Goal: Task Accomplishment & Management: Complete application form

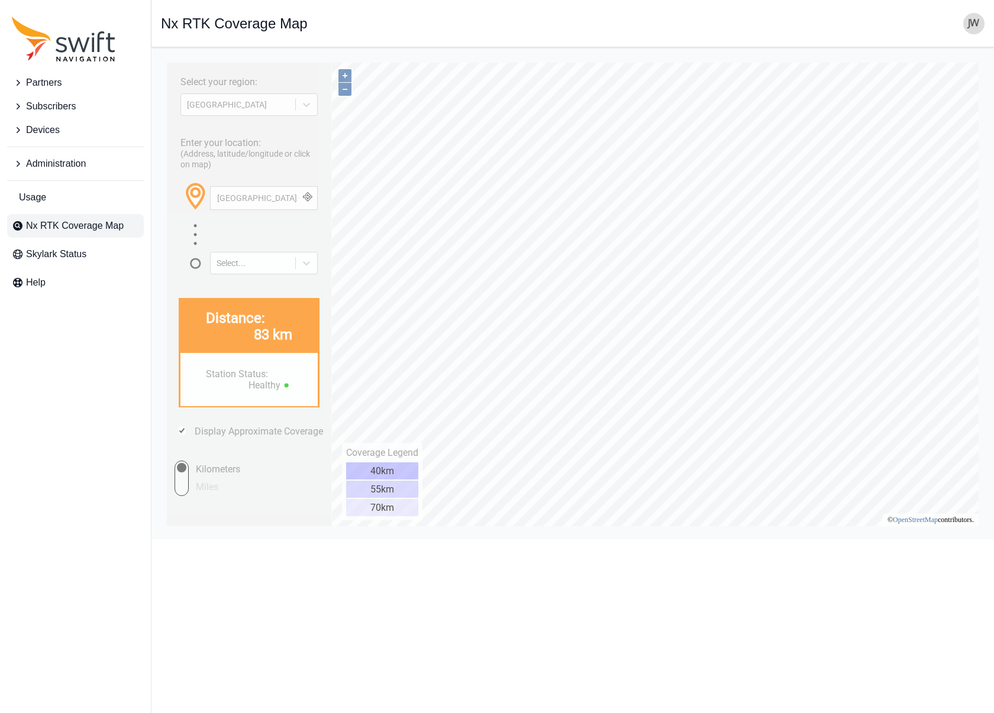
click at [18, 163] on icon "Sidenav" at bounding box center [19, 164] width 4 height 6
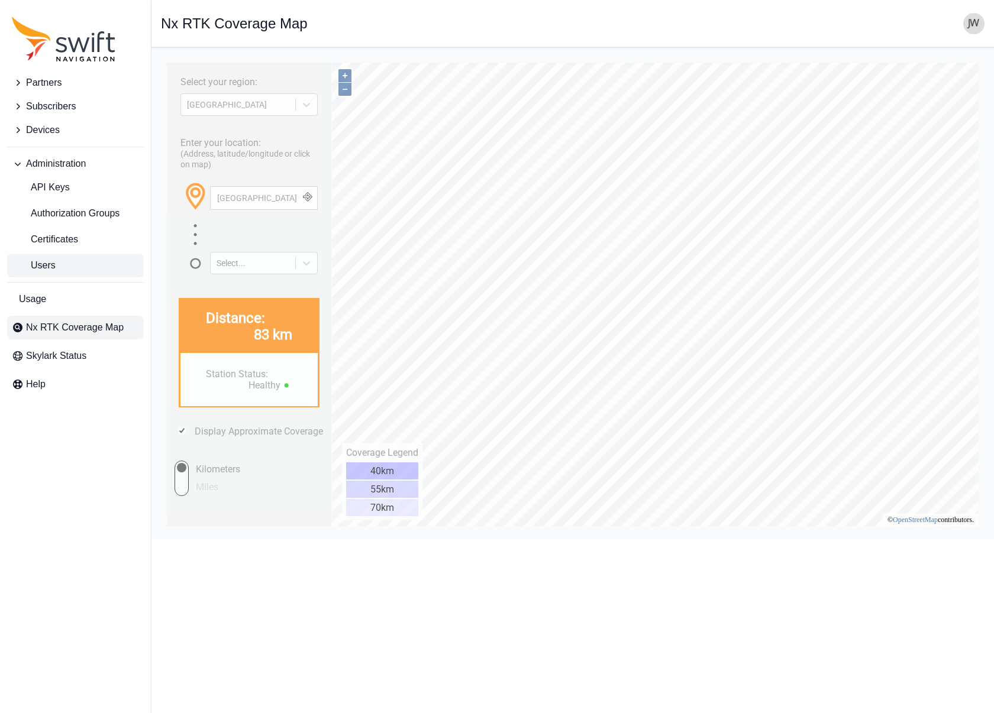
click at [49, 263] on span "Users" at bounding box center [34, 265] width 44 height 14
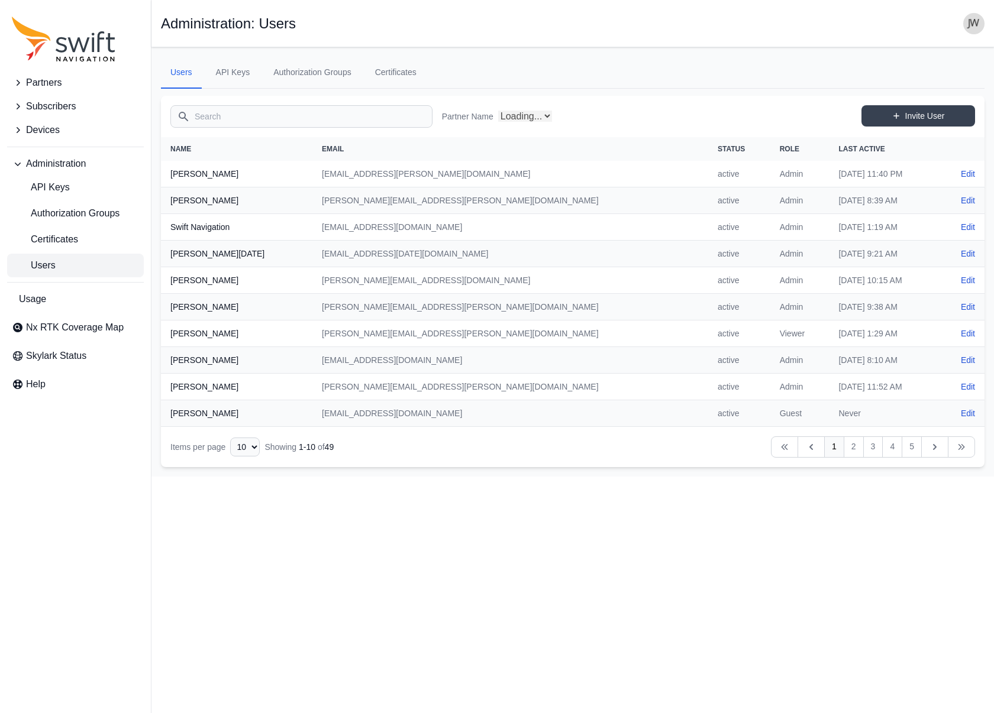
select select "ab3272ce-40d0-4c94-a524-96a758ab755c"
click at [18, 131] on icon "Sidenav" at bounding box center [18, 130] width 12 height 12
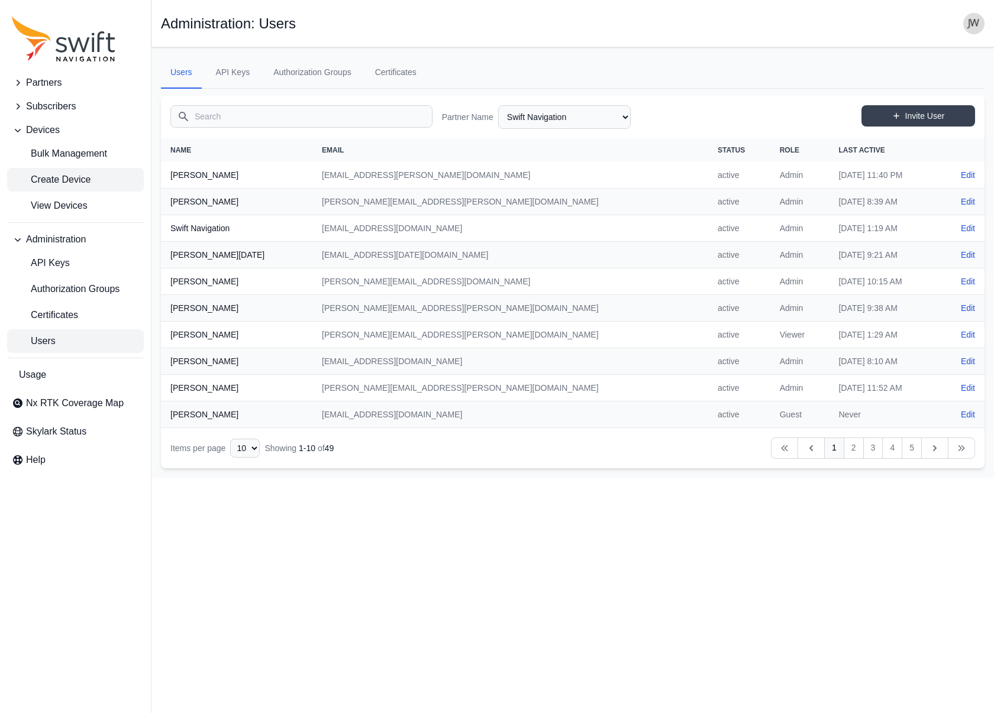
click at [43, 175] on span "Create Device" at bounding box center [51, 180] width 79 height 14
select select "ab3272ce-40d0-4c94-a524-96a758ab755c"
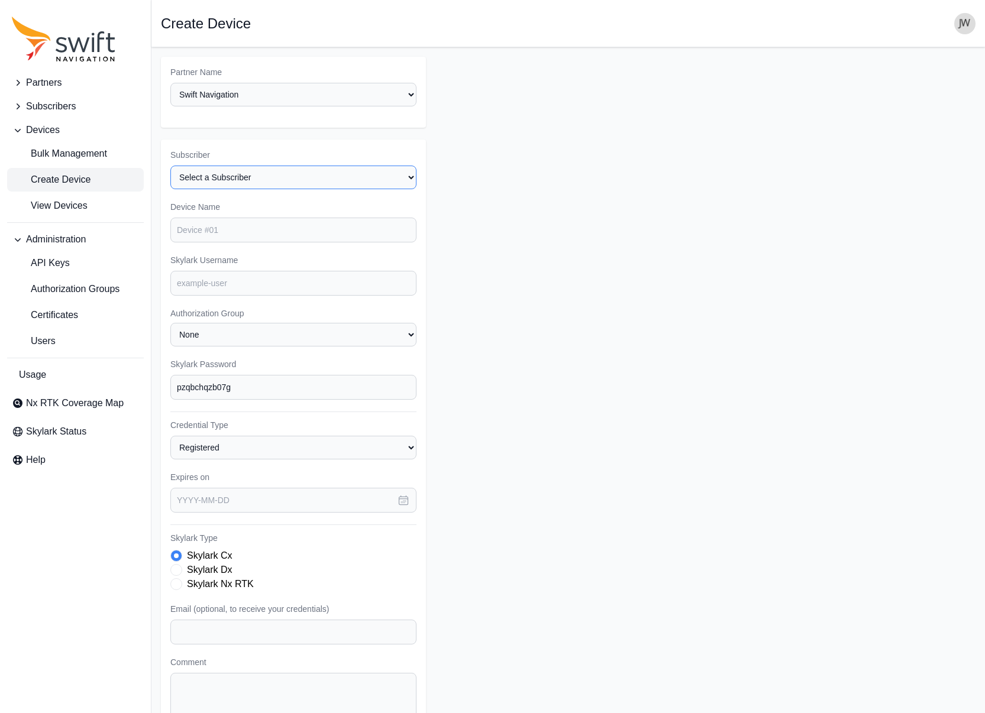
select select "8f022dce-3eb1-4943-ab46-3302f59893f0"
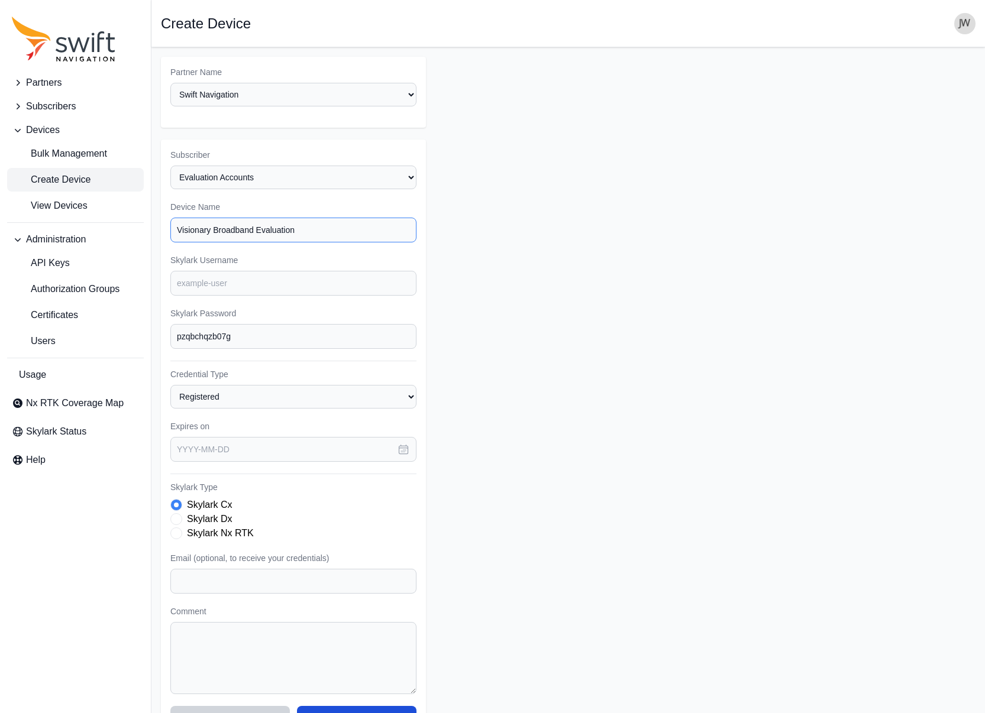
type input "Visionary Broadband Evaluation"
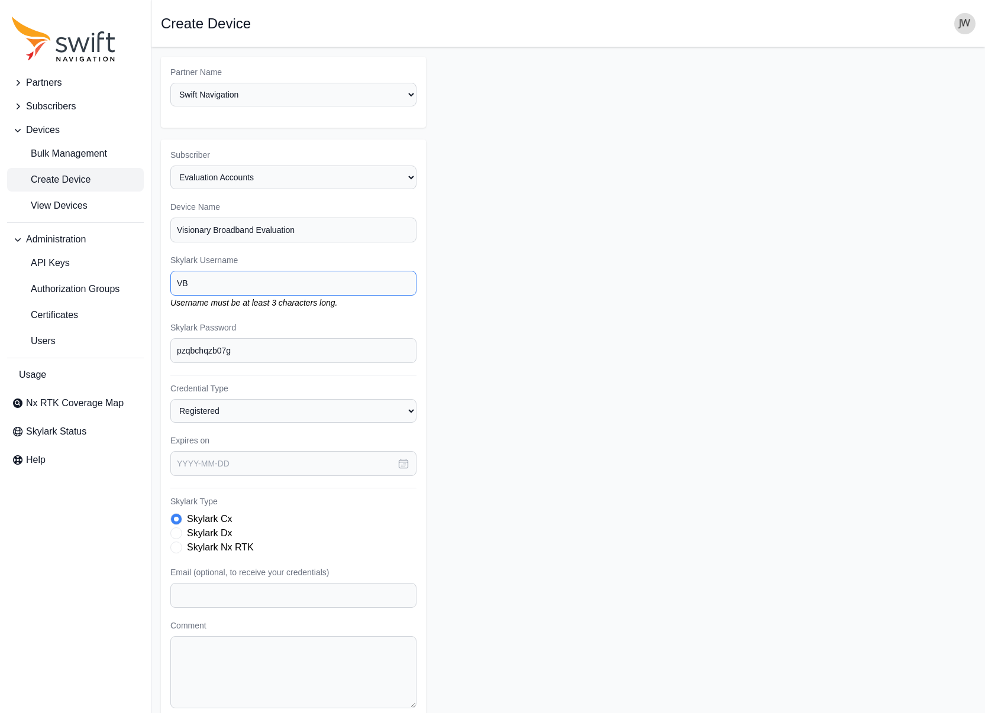
type input "V"
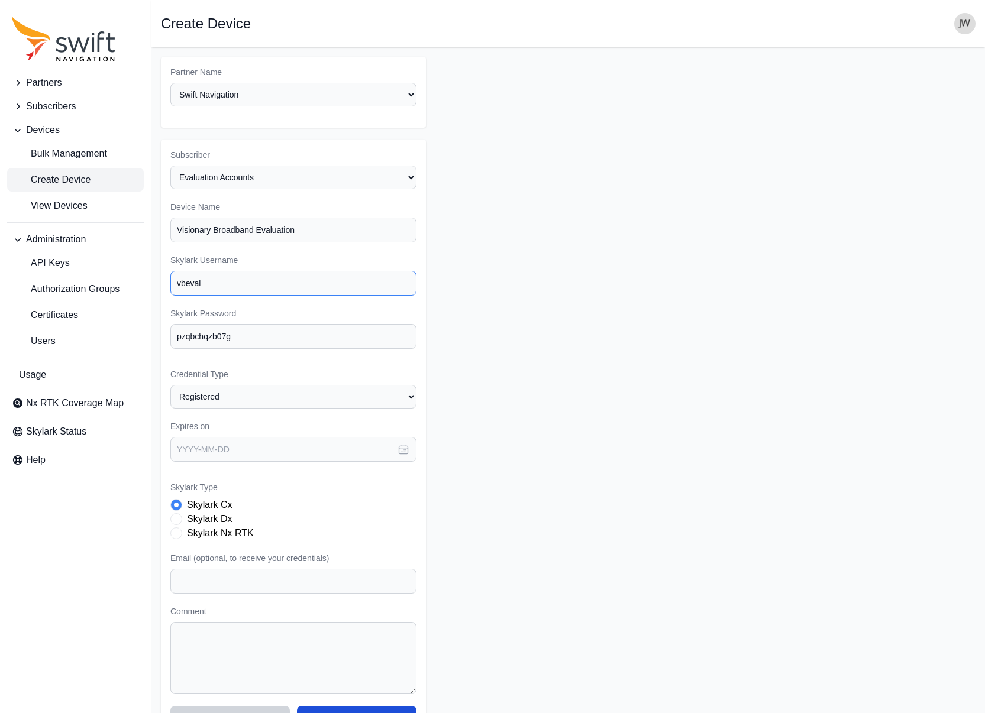
type input "vbeval"
drag, startPoint x: 510, startPoint y: 313, endPoint x: 170, endPoint y: 315, distance: 339.5
click at [170, 324] on input "pzqbchqzb07g" at bounding box center [293, 336] width 246 height 25
click at [236, 437] on input "text" at bounding box center [293, 449] width 246 height 25
click at [336, 484] on icon "button" at bounding box center [335, 490] width 12 height 12
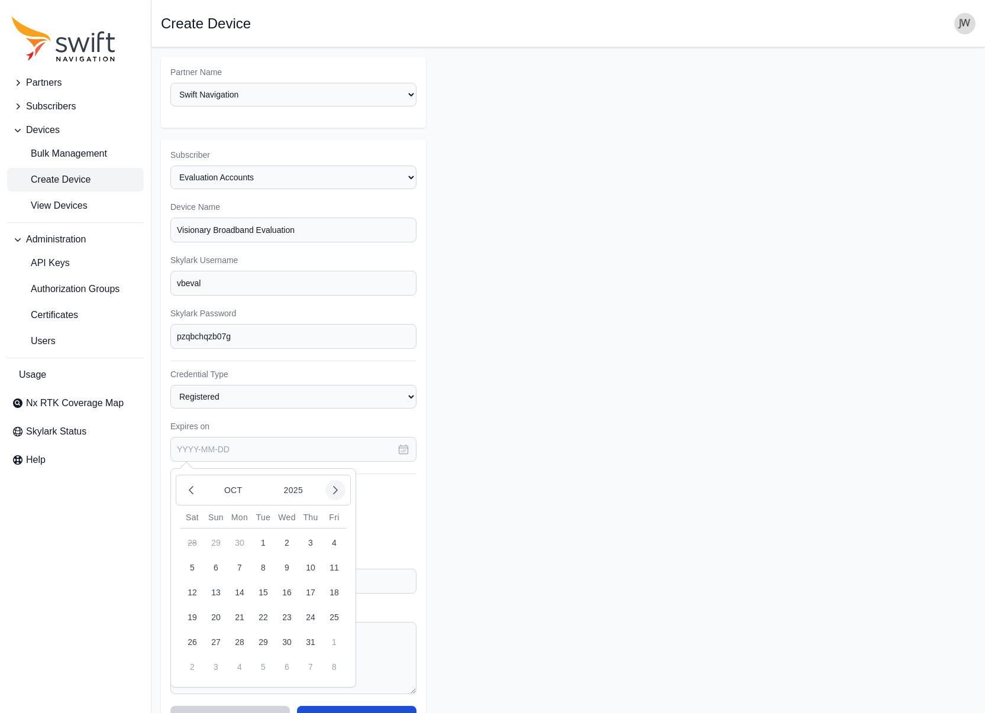
click at [331, 484] on icon "button" at bounding box center [335, 490] width 12 height 12
click at [332, 581] on button "15" at bounding box center [334, 593] width 24 height 24
type input "[DATE]"
click at [174, 528] on span "Skylark Type" at bounding box center [176, 534] width 12 height 12
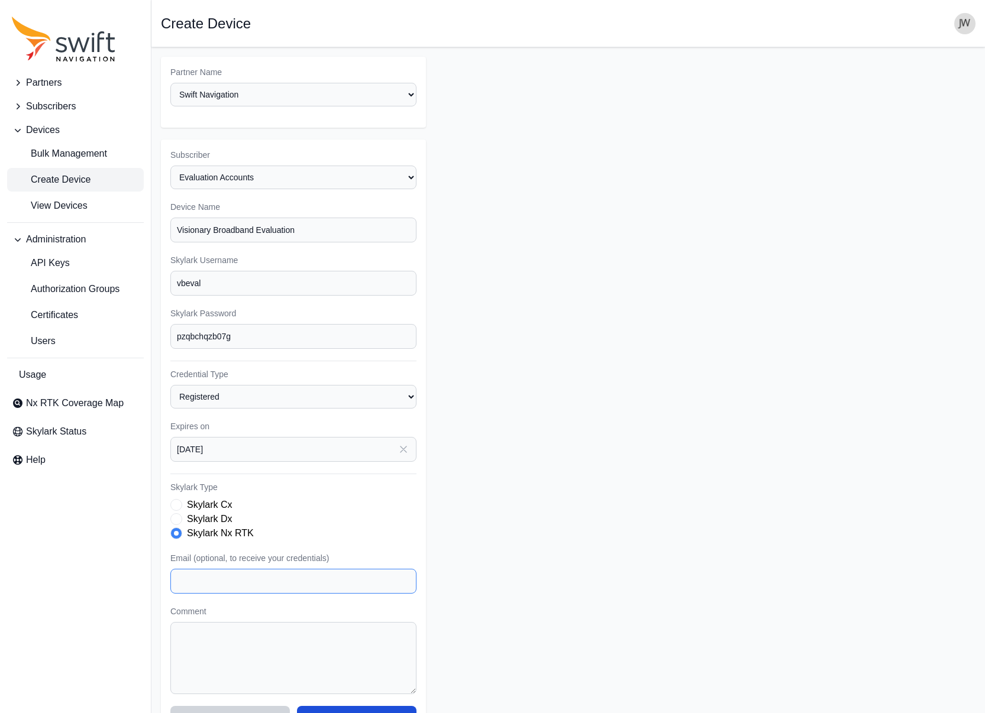
paste input "[EMAIL_ADDRESS][DOMAIN_NAME]"
type input "[EMAIL_ADDRESS][DOMAIN_NAME]"
click at [241, 271] on input "vbeval" at bounding box center [293, 283] width 246 height 25
click at [356, 706] on button "Submit" at bounding box center [356, 716] width 119 height 21
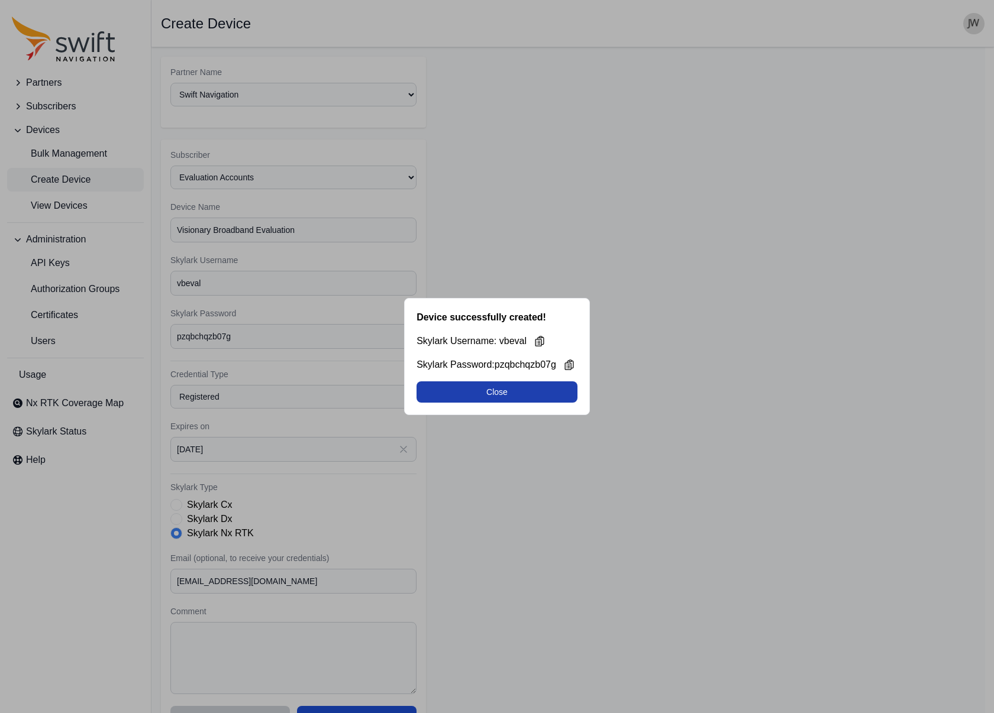
click at [533, 397] on button "Close" at bounding box center [496, 391] width 161 height 21
